Goal: Information Seeking & Learning: Learn about a topic

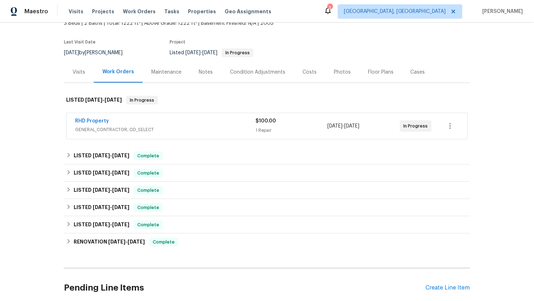
scroll to position [61, 0]
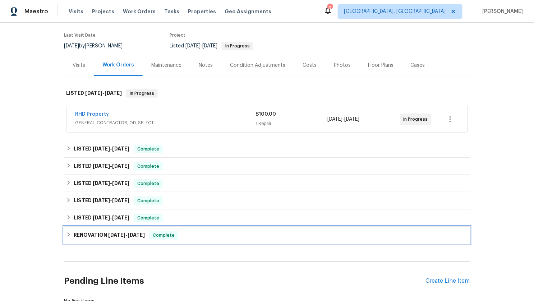
click at [70, 231] on div "RENOVATION [DATE] - [DATE] Complete" at bounding box center [267, 235] width 402 height 9
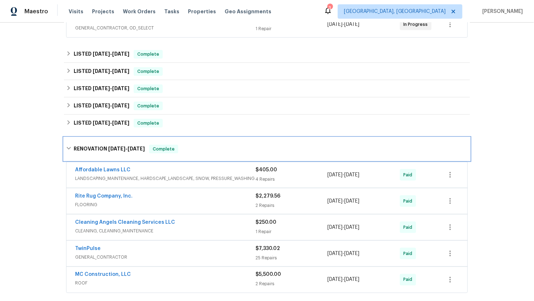
scroll to position [150, 0]
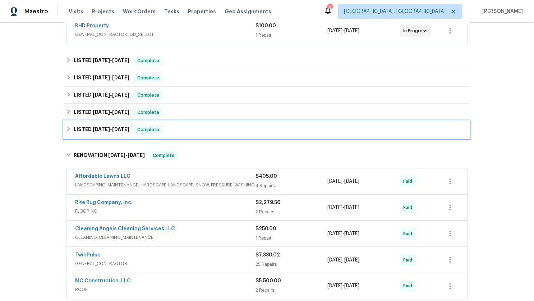
click at [66, 121] on div "LISTED [DATE] - [DATE] Complete" at bounding box center [267, 129] width 406 height 17
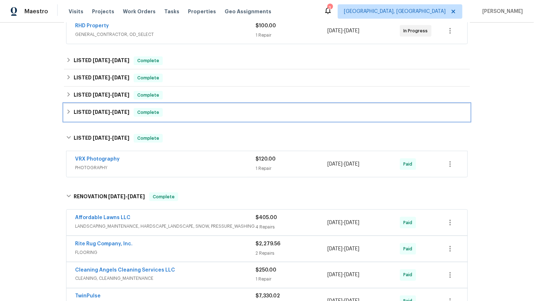
click at [67, 109] on icon at bounding box center [68, 111] width 5 height 5
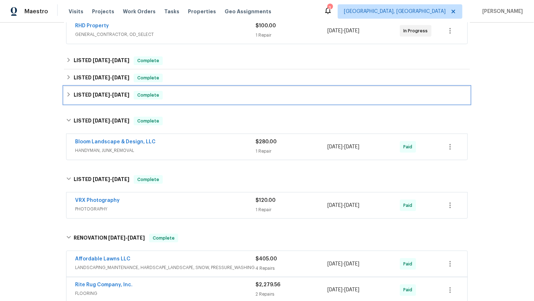
click at [68, 92] on icon at bounding box center [69, 94] width 3 height 4
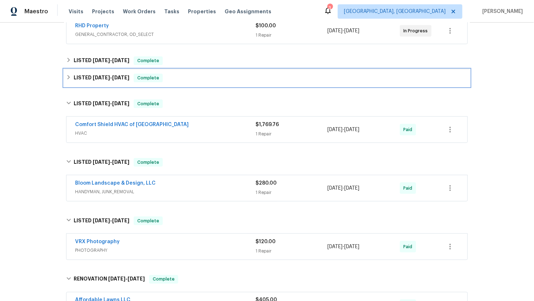
click at [67, 75] on icon at bounding box center [68, 77] width 5 height 5
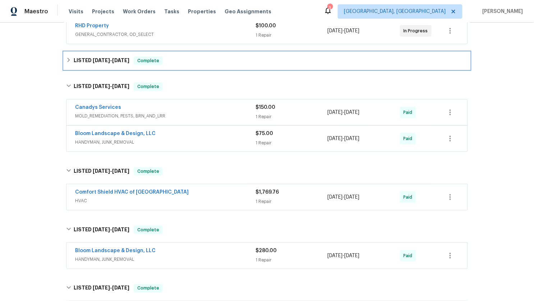
click at [72, 56] on div "LISTED [DATE] - [DATE] Complete" at bounding box center [267, 60] width 402 height 9
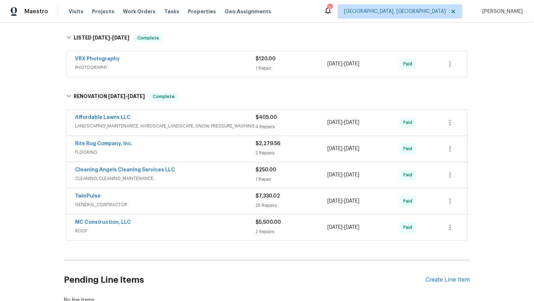
scroll to position [476, 0]
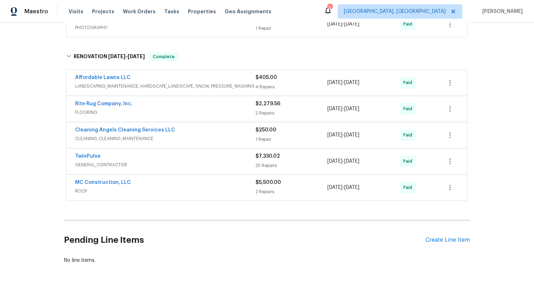
click at [161, 188] on span "ROOF" at bounding box center [165, 191] width 180 height 7
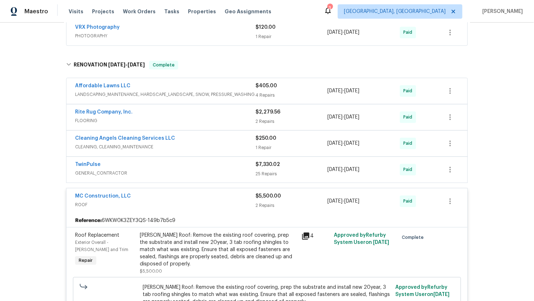
scroll to position [467, 0]
click at [147, 161] on div "TwinPulse" at bounding box center [165, 165] width 180 height 9
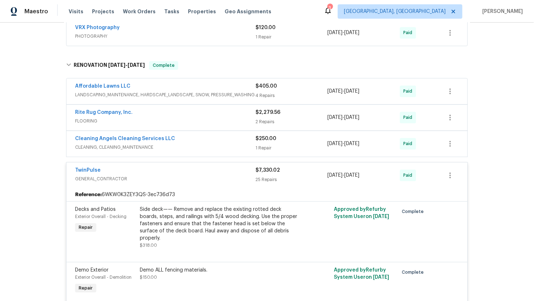
click at [150, 118] on span "FLOORING" at bounding box center [165, 121] width 180 height 7
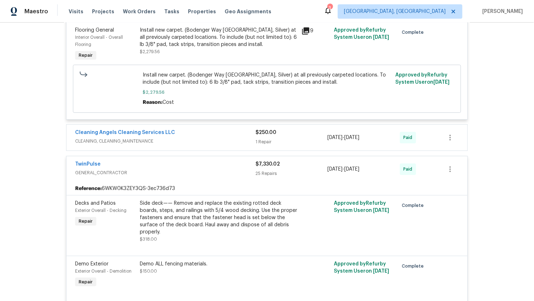
scroll to position [680, 0]
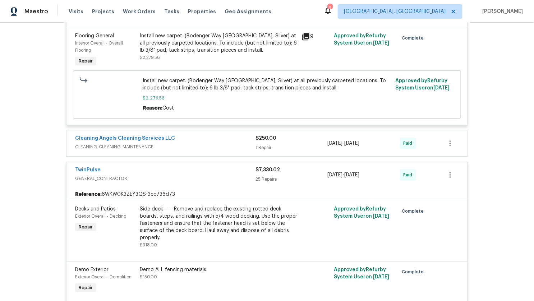
click at [192, 135] on div "Cleaning Angels Cleaning Services LLC" at bounding box center [165, 139] width 180 height 9
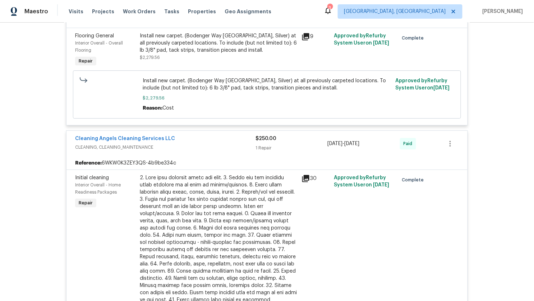
click at [192, 135] on div "Cleaning Angels Cleaning Services LLC" at bounding box center [165, 139] width 180 height 9
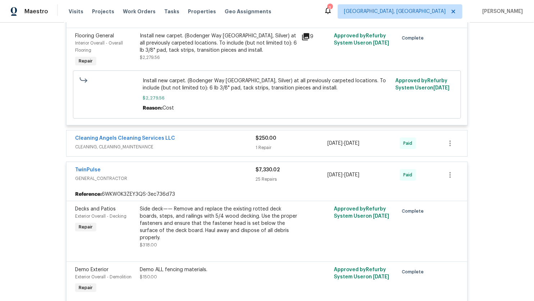
click at [175, 166] on div "TwinPulse" at bounding box center [165, 170] width 180 height 9
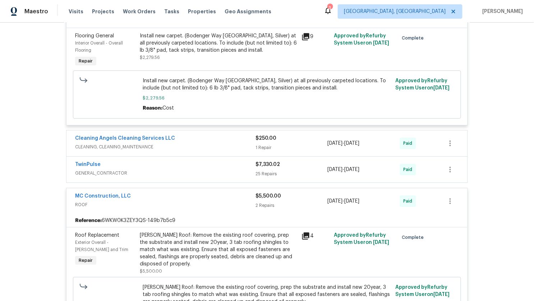
scroll to position [679, 0]
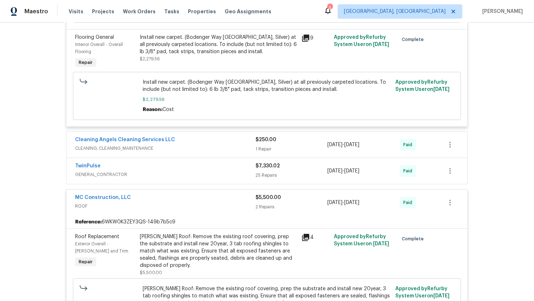
click at [169, 194] on div "MC Construction, LLC" at bounding box center [165, 198] width 180 height 9
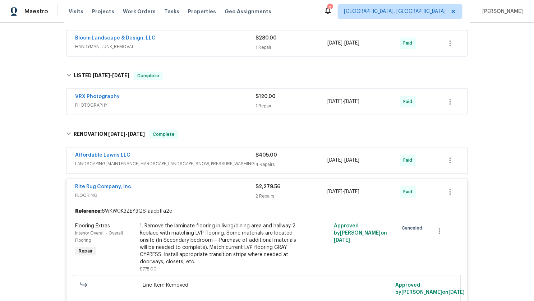
scroll to position [398, 0]
click at [159, 193] on span "FLOORING" at bounding box center [165, 196] width 180 height 7
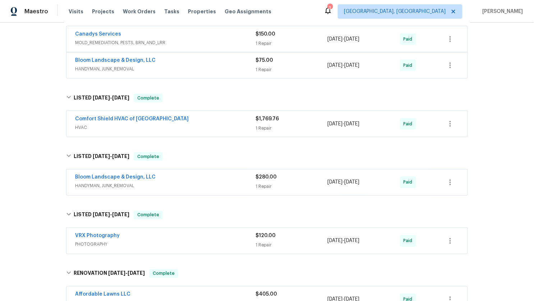
scroll to position [259, 0]
click at [156, 115] on div "Comfort Shield HVAC of [GEOGRAPHIC_DATA]" at bounding box center [165, 119] width 180 height 9
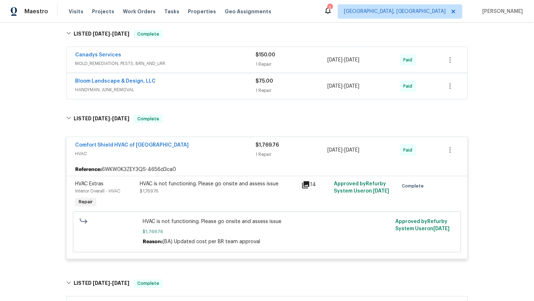
scroll to position [237, 0]
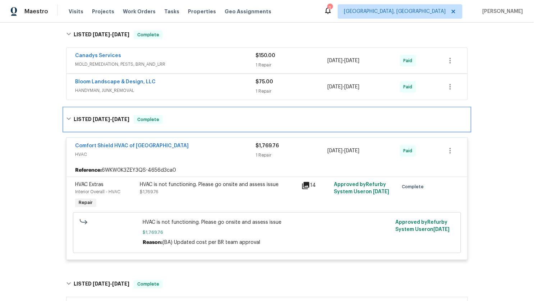
click at [101, 115] on h6 "LISTED [DATE] - [DATE]" at bounding box center [102, 119] width 56 height 9
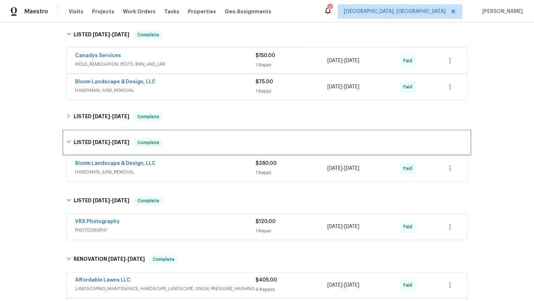
click at [81, 131] on div "LISTED [DATE] - [DATE] Complete" at bounding box center [267, 142] width 406 height 23
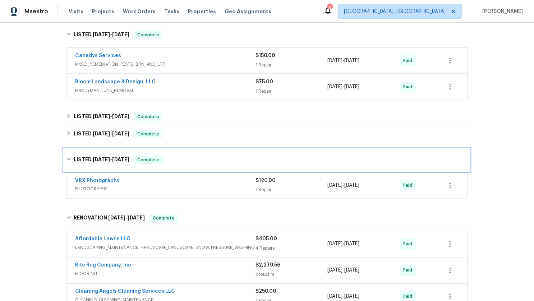
click at [78, 156] on h6 "LISTED [DATE] - [DATE]" at bounding box center [102, 160] width 56 height 9
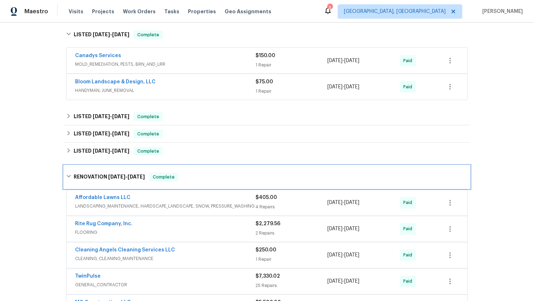
click at [79, 173] on h6 "RENOVATION [DATE] - [DATE]" at bounding box center [109, 177] width 71 height 9
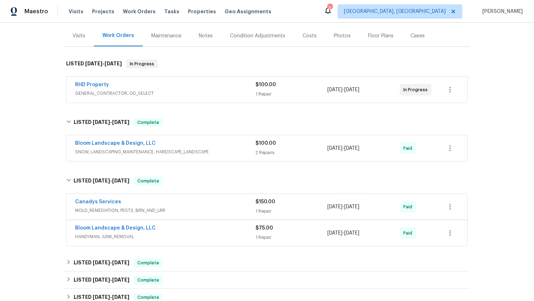
scroll to position [68, 0]
